Goal: Task Accomplishment & Management: Manage account settings

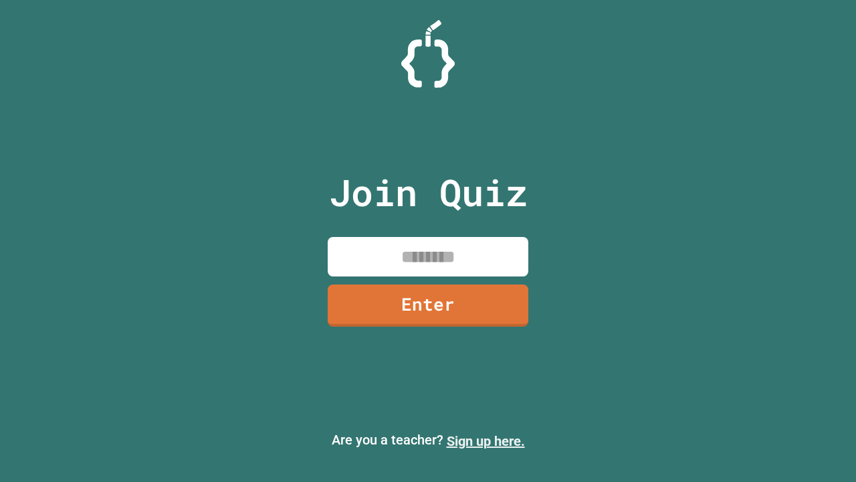
click at [486, 441] on link "Sign up here." at bounding box center [486, 441] width 78 height 16
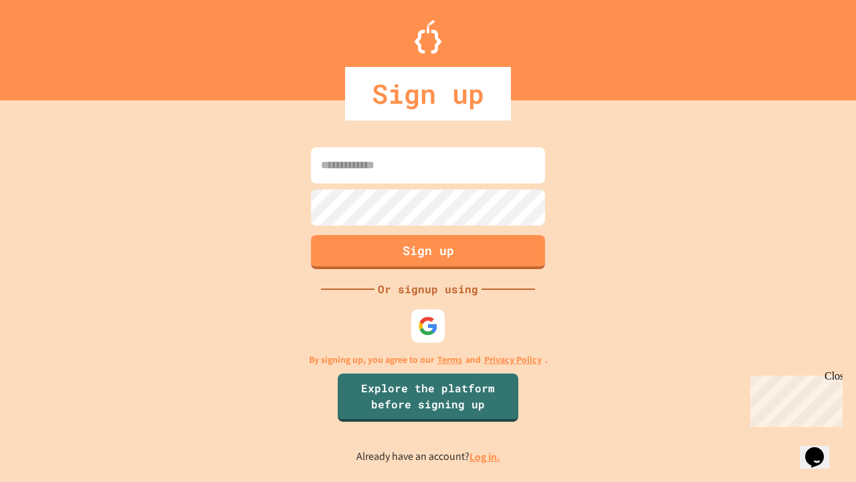
click at [486, 456] on link "Log in." at bounding box center [485, 456] width 31 height 14
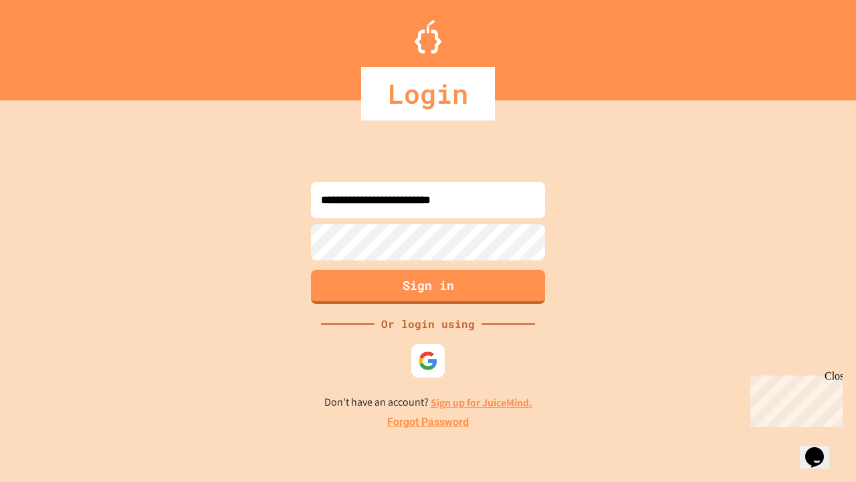
type input "**********"
